Goal: Task Accomplishment & Management: Use online tool/utility

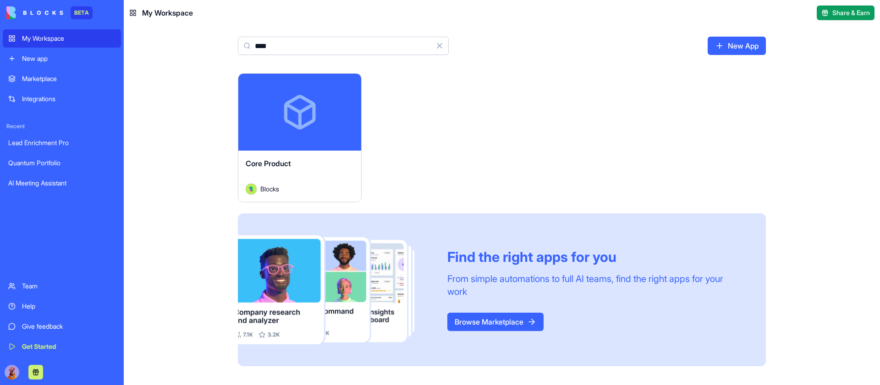
type input "****"
click at [305, 115] on button "Launch" at bounding box center [299, 112] width 69 height 18
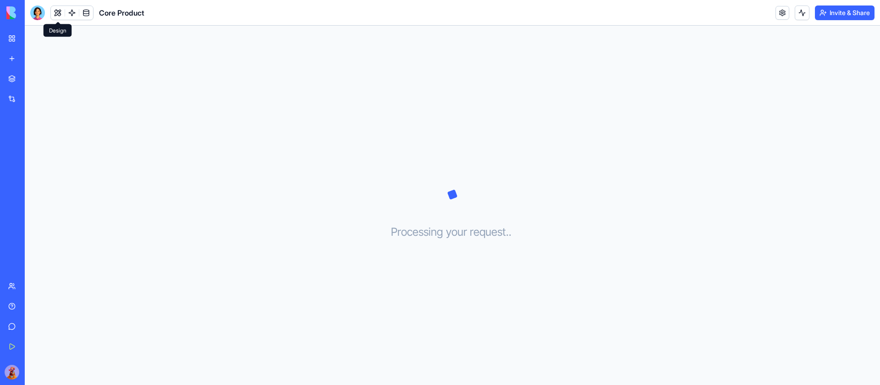
click at [57, 10] on button at bounding box center [58, 13] width 14 height 14
click at [73, 36] on span "Design" at bounding box center [72, 38] width 80 height 9
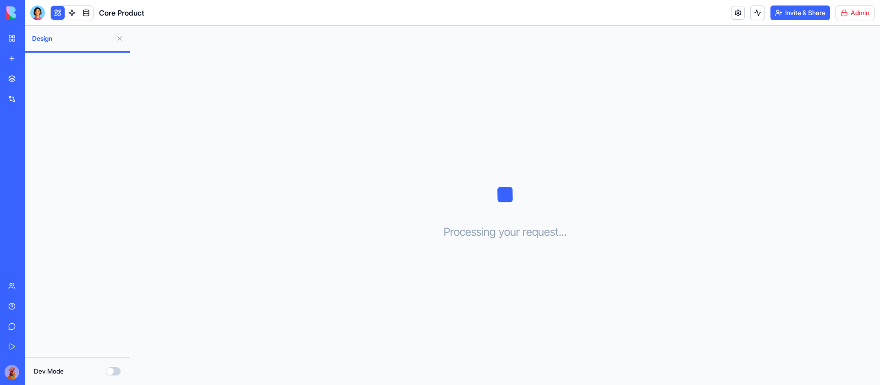
click at [857, 10] on html "BETA My Workspace New app Marketplace Integrations Recent Lead Enrichment Pro Q…" at bounding box center [440, 192] width 880 height 385
click at [829, 82] on span "Switch to old builder" at bounding box center [835, 81] width 59 height 9
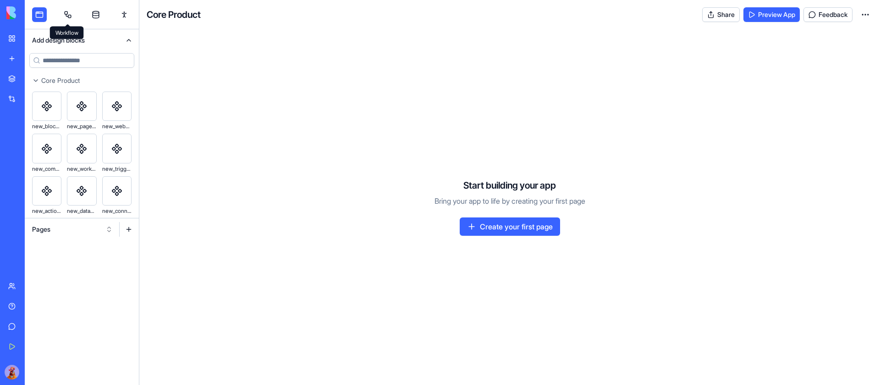
click at [73, 15] on link at bounding box center [67, 14] width 15 height 15
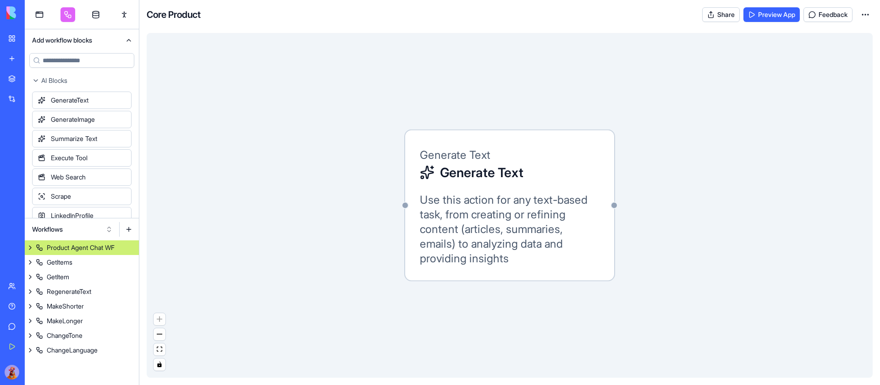
click at [85, 227] on button "Workflows" at bounding box center [72, 229] width 90 height 15
click at [43, 12] on link at bounding box center [39, 14] width 15 height 15
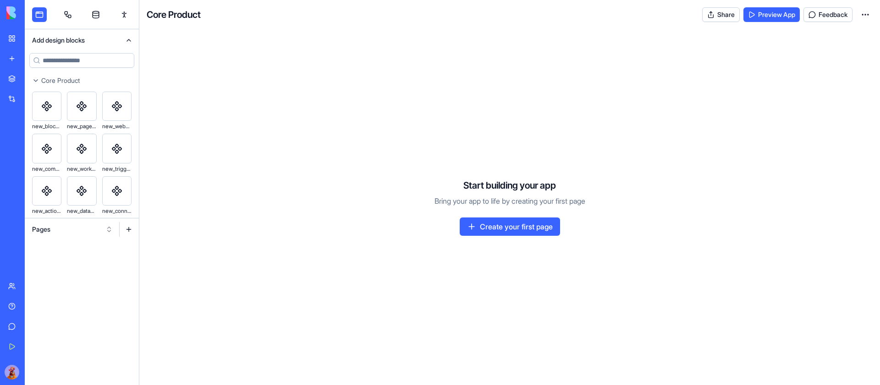
click at [76, 230] on button "Pages" at bounding box center [72, 229] width 90 height 15
click at [70, 261] on div "Components" at bounding box center [72, 263] width 87 height 15
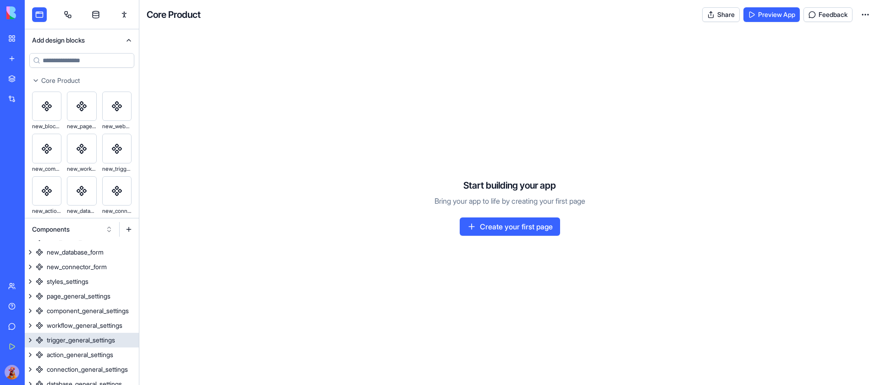
scroll to position [99, 0]
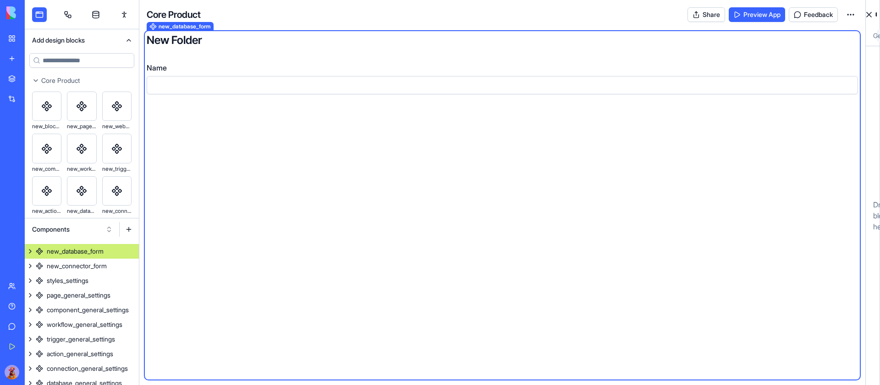
click at [90, 248] on div "new_database_form" at bounding box center [75, 251] width 57 height 9
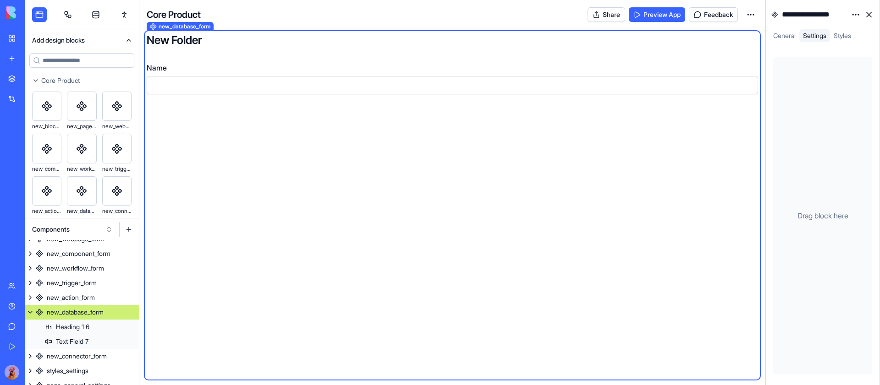
scroll to position [38, 0]
click at [238, 39] on h3 "New Folder" at bounding box center [452, 40] width 611 height 15
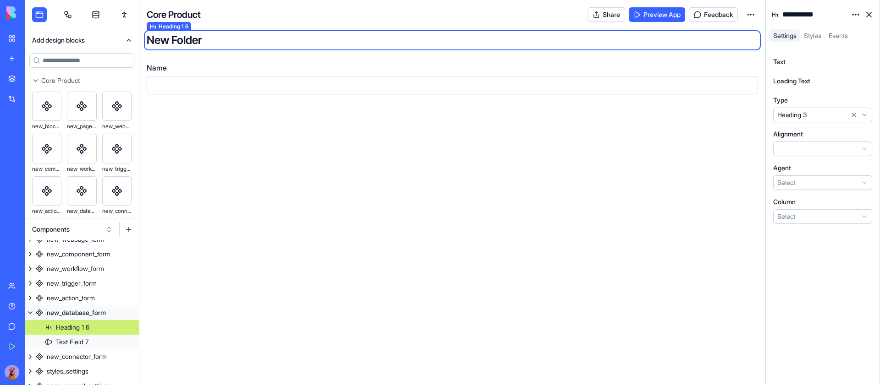
scroll to position [52, 0]
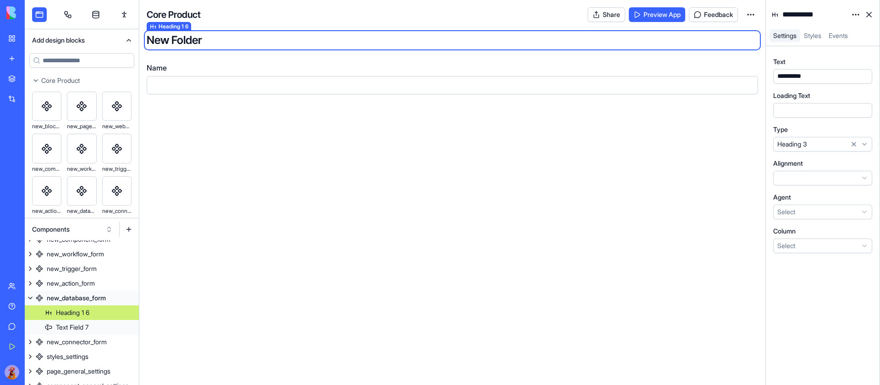
click at [819, 33] on span "Styles" at bounding box center [812, 36] width 17 height 8
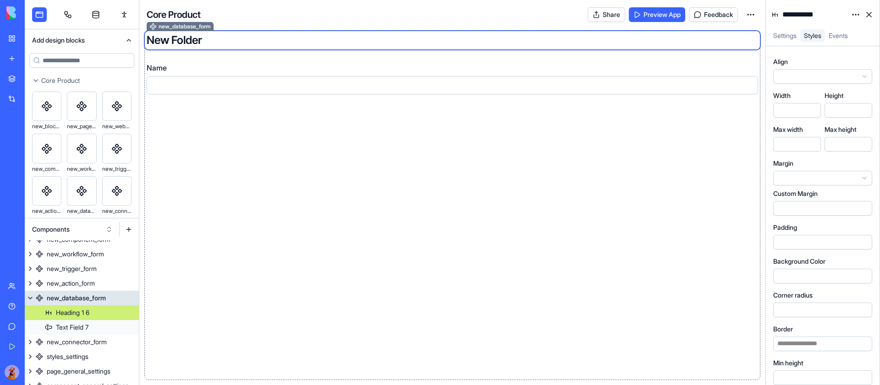
click at [655, 165] on div "new_database_form Heading 1 6 New Folder Name" at bounding box center [452, 205] width 611 height 345
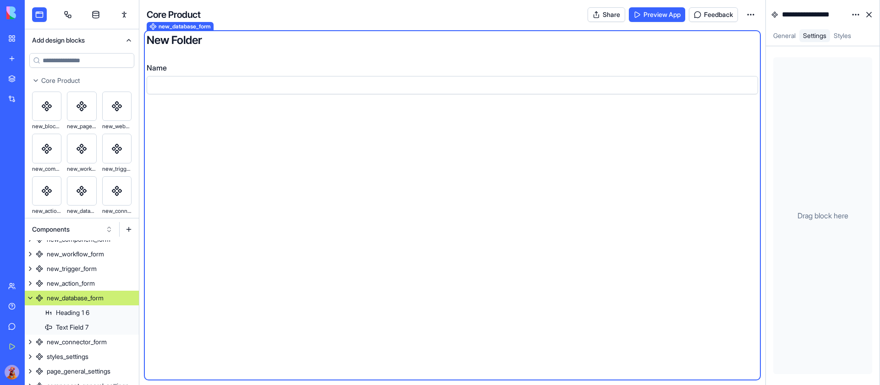
scroll to position [38, 0]
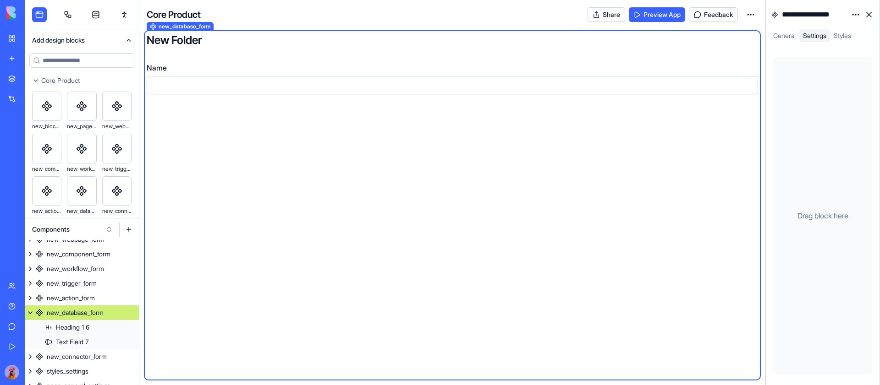
click at [844, 29] on link "Styles" at bounding box center [842, 35] width 25 height 13
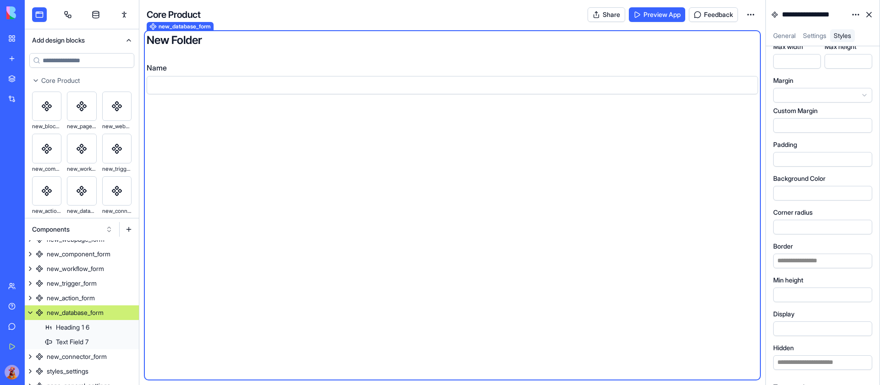
scroll to position [234, 0]
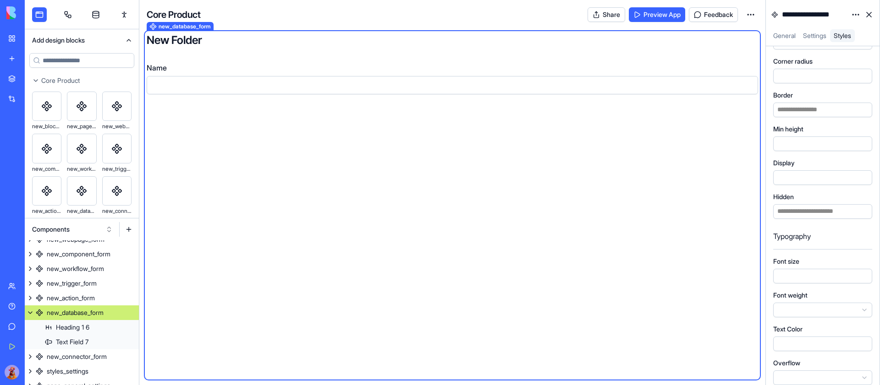
click at [856, 15] on html "BETA My Workspace New app Marketplace Integrations Recent Lead Enrichment Pro Q…" at bounding box center [440, 192] width 880 height 385
click at [844, 31] on div "State" at bounding box center [833, 33] width 54 height 15
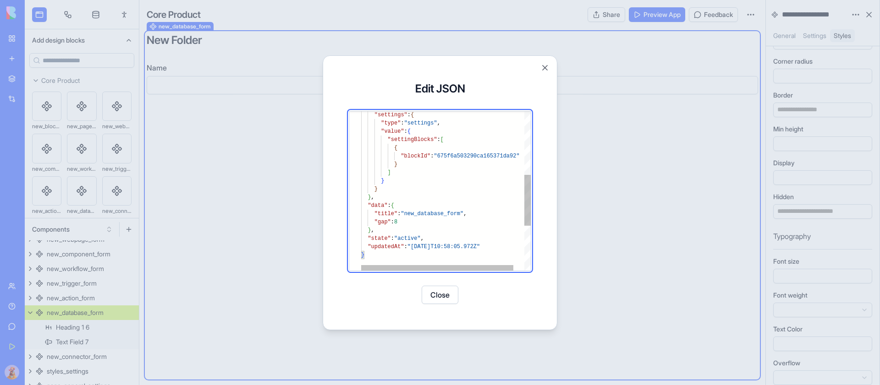
type textarea "**********"
drag, startPoint x: 430, startPoint y: 221, endPoint x: 374, endPoint y: 222, distance: 56.4
click at [374, 222] on div ""settings" : { "type" : "settings" , "value" : { "settingBlocks" : [ { "blockId…" at bounding box center [451, 162] width 181 height 498
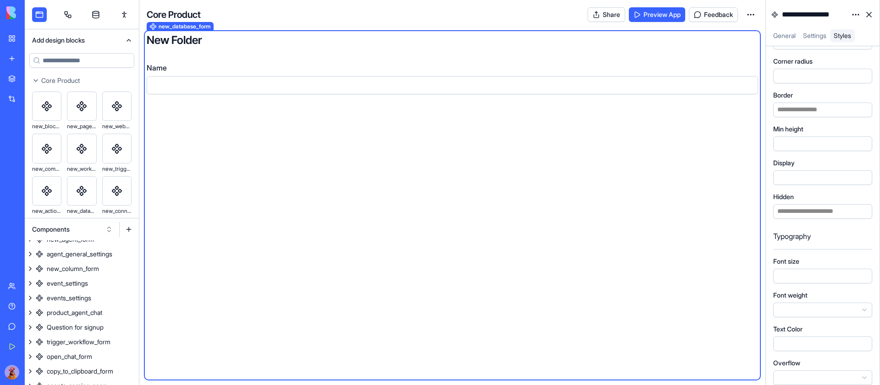
scroll to position [383, 0]
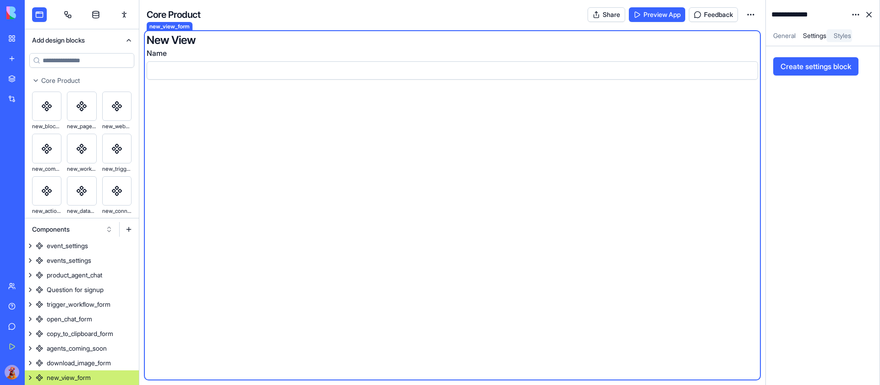
click at [107, 376] on link "new_view_form" at bounding box center [82, 378] width 114 height 15
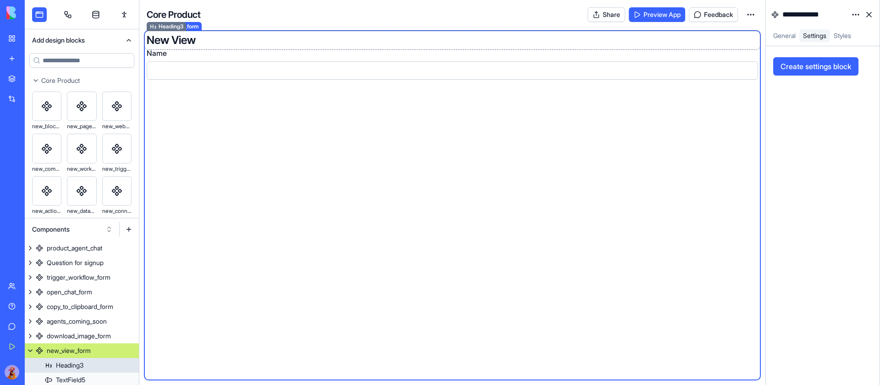
scroll to position [412, 0]
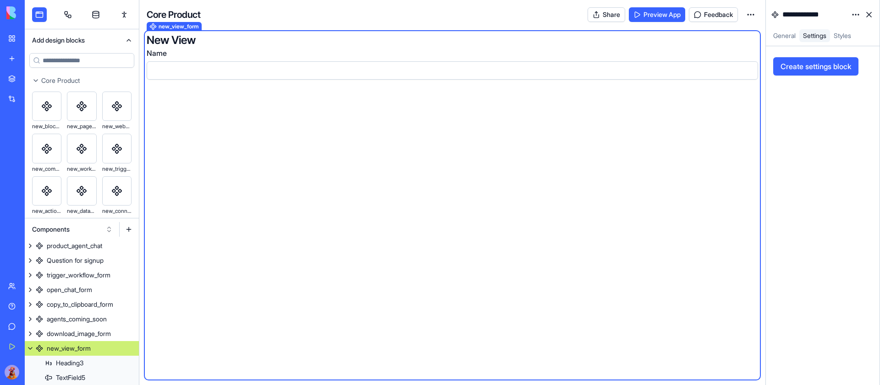
click at [278, 209] on div "new_view_form New View Name" at bounding box center [452, 205] width 611 height 345
click at [851, 13] on html "BETA My Workspace New app Marketplace Integrations Recent Lead Enrichment Pro Q…" at bounding box center [440, 192] width 880 height 385
click at [842, 40] on div "State" at bounding box center [833, 33] width 54 height 15
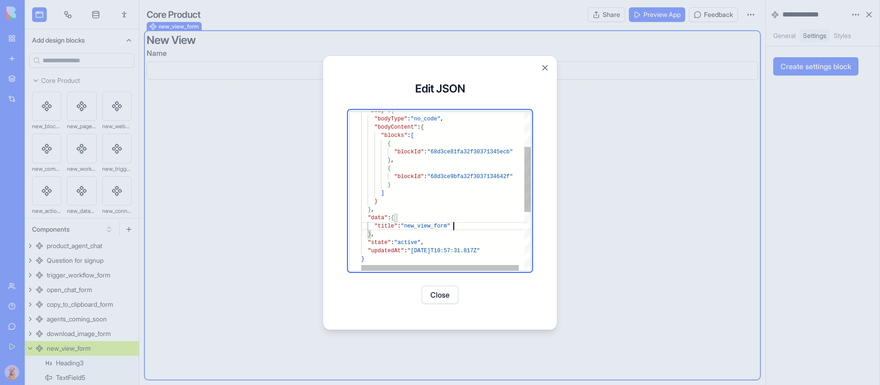
click at [478, 230] on div "} , "data" : { ] } } { "blockId" : "68d3ce9bfa32f3037134642f" "blockId" : "68d3…" at bounding box center [448, 219] width 175 height 390
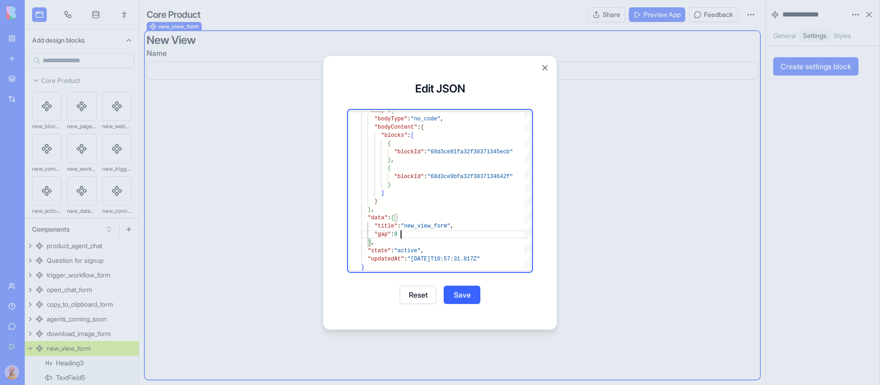
type textarea "**********"
click at [476, 291] on button "Save" at bounding box center [462, 295] width 37 height 18
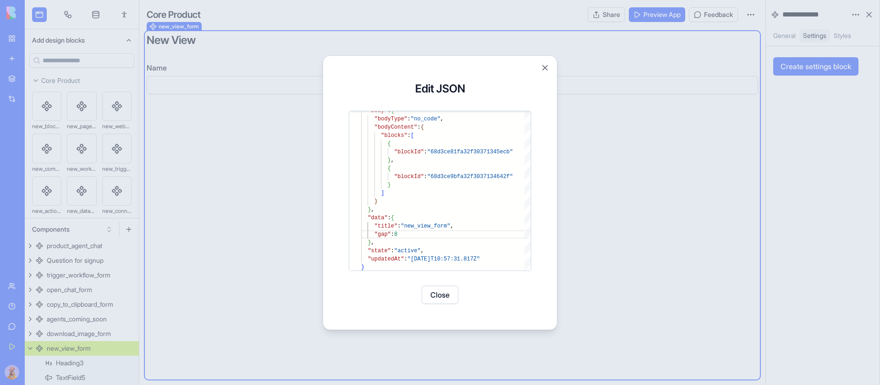
click at [455, 303] on button "Close" at bounding box center [440, 295] width 37 height 18
